Goal: Task Accomplishment & Management: Use online tool/utility

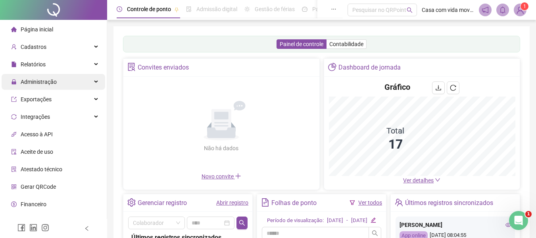
click at [33, 82] on span "Administração" at bounding box center [39, 82] width 36 height 6
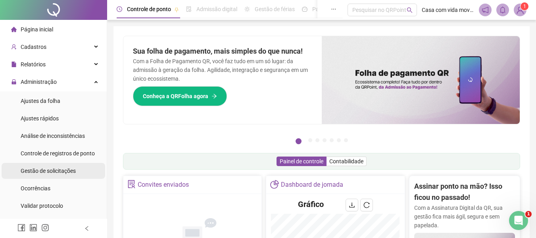
click at [49, 170] on span "Gestão de solicitações" at bounding box center [48, 170] width 55 height 6
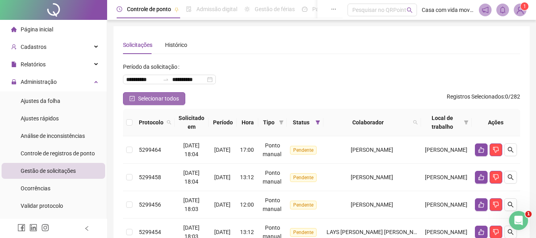
click at [158, 98] on span "Selecionar todos" at bounding box center [158, 98] width 41 height 9
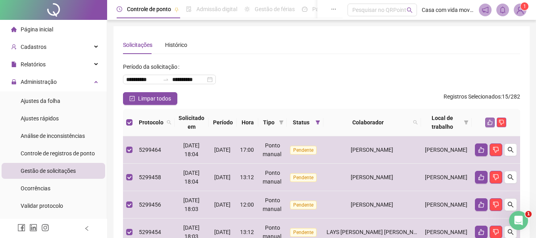
click at [489, 119] on icon "like" at bounding box center [490, 122] width 6 height 6
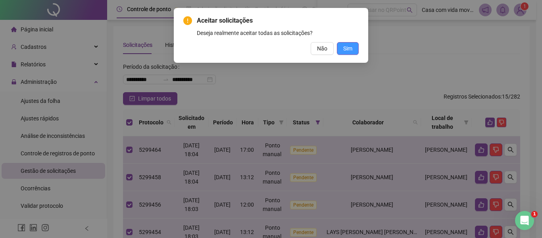
click at [351, 50] on span "Sim" at bounding box center [347, 48] width 9 height 9
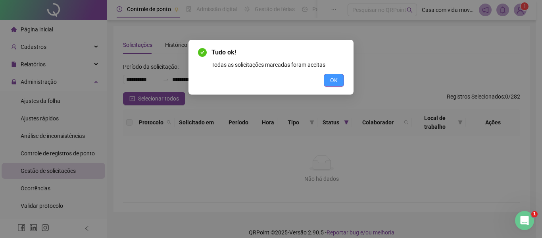
click at [330, 79] on span "OK" at bounding box center [334, 80] width 8 height 9
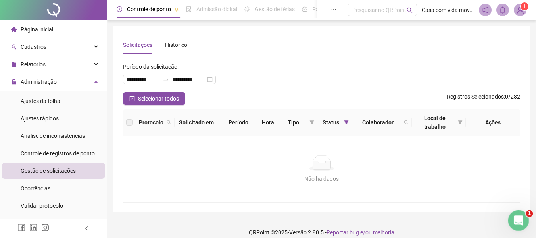
click at [513, 216] on icon "Abertura do Messenger da Intercom" at bounding box center [517, 219] width 13 height 13
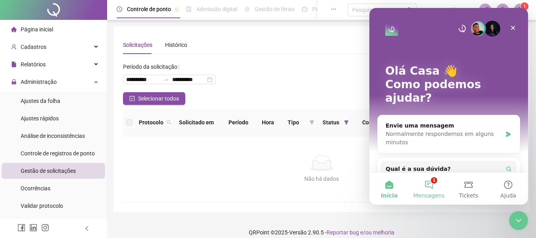
click at [430, 187] on button "1 Mensagens" at bounding box center [429, 188] width 40 height 32
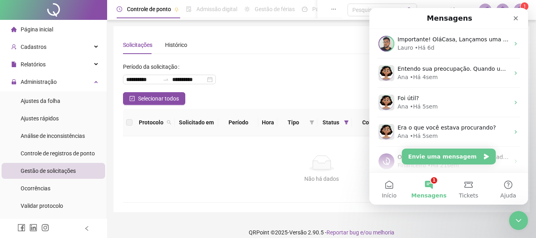
click at [279, 176] on div "Não há dados" at bounding box center [321, 178] width 378 height 9
click at [514, 220] on icon "Encerramento do Messenger da Intercom" at bounding box center [517, 219] width 10 height 10
